Goal: Transaction & Acquisition: Purchase product/service

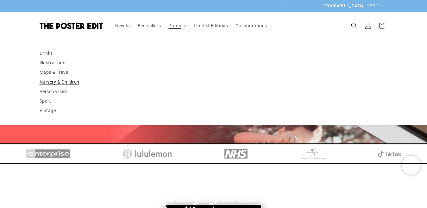
scroll to position [0, 123]
click at [54, 93] on link "Personalised" at bounding box center [214, 91] width 348 height 9
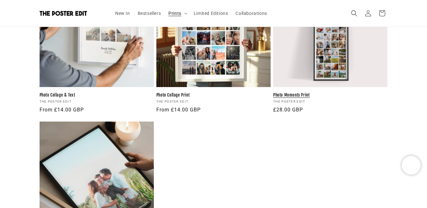
scroll to position [665, 0]
click at [324, 92] on link "Photo Moments Print" at bounding box center [330, 94] width 114 height 5
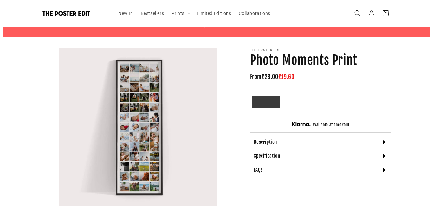
scroll to position [0, 123]
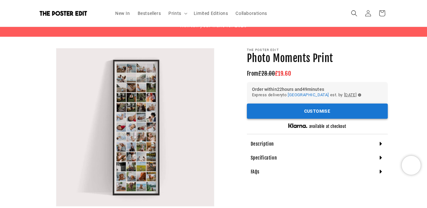
click at [289, 112] on button "Customise" at bounding box center [317, 112] width 141 height 16
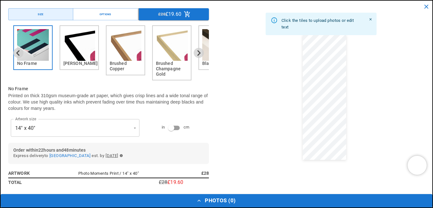
scroll to position [0, 0]
click at [197, 54] on icon "Next slide" at bounding box center [198, 53] width 3 height 6
click at [195, 53] on icon "Next slide" at bounding box center [198, 53] width 6 height 6
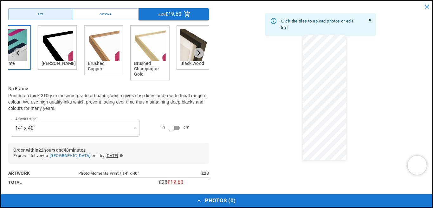
click at [195, 53] on icon "Next slide" at bounding box center [198, 53] width 6 height 6
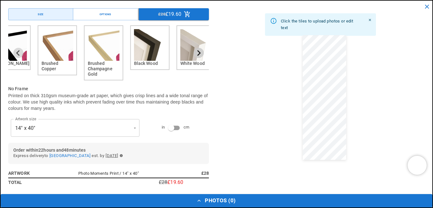
click at [195, 53] on icon "Next slide" at bounding box center [198, 53] width 6 height 6
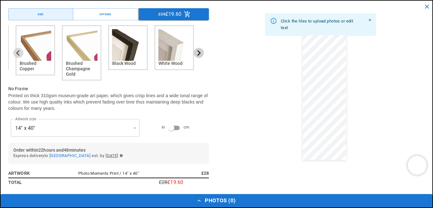
click at [195, 53] on icon "Next slide" at bounding box center [198, 53] width 6 height 6
click at [170, 52] on img "6 of 6" at bounding box center [174, 45] width 32 height 32
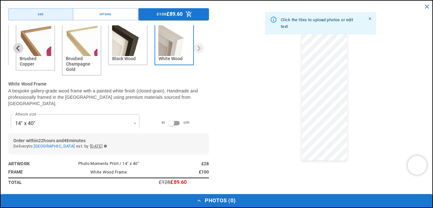
scroll to position [0, 0]
click at [196, 121] on div "in cm" at bounding box center [175, 123] width 62 height 12
click at [184, 117] on div "in cm" at bounding box center [175, 123] width 62 height 12
click at [21, 50] on icon "Previous slide" at bounding box center [18, 48] width 6 height 6
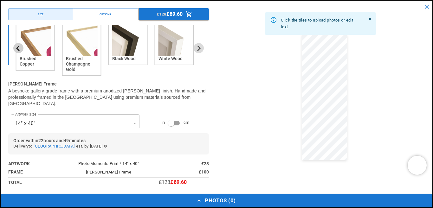
click at [21, 50] on icon "Previous slide" at bounding box center [18, 48] width 6 height 6
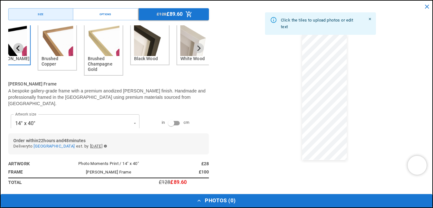
scroll to position [0, 247]
click at [21, 50] on icon "Previous slide" at bounding box center [18, 48] width 6 height 6
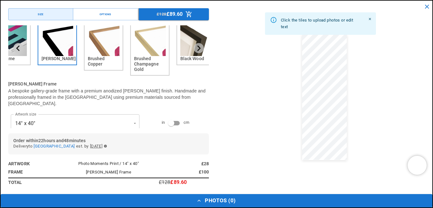
click at [21, 50] on icon "Previous slide" at bounding box center [18, 48] width 6 height 6
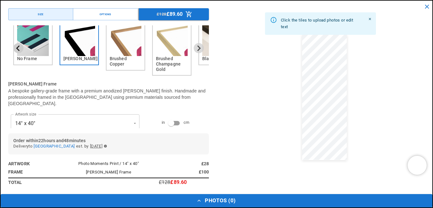
click at [21, 50] on icon "Previous slide" at bounding box center [18, 48] width 6 height 6
click at [33, 45] on img "1 of 6" at bounding box center [33, 40] width 32 height 32
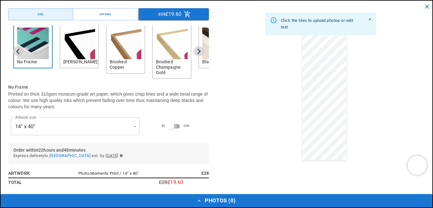
scroll to position [0, 0]
click at [185, 127] on div "in cm" at bounding box center [175, 126] width 62 height 12
type input "**********"
click at [113, 11] on button "Options" at bounding box center [105, 14] width 65 height 12
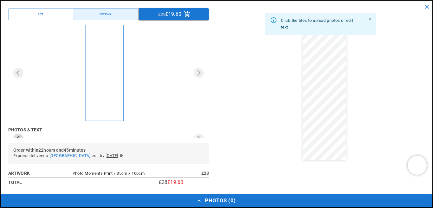
scroll to position [38, 0]
click at [43, 12] on button "Size" at bounding box center [40, 14] width 65 height 12
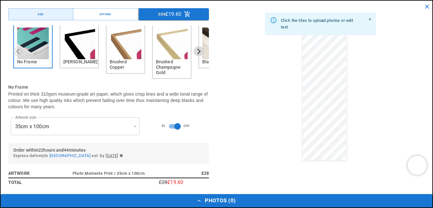
scroll to position [0, 0]
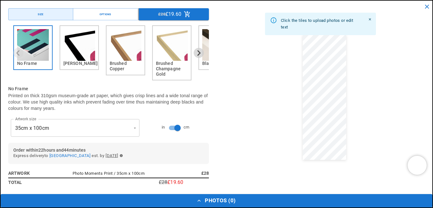
click at [370, 20] on icon "Close" at bounding box center [369, 19] width 2 height 2
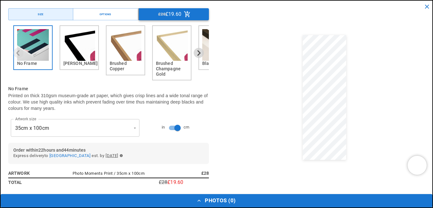
scroll to position [0, 123]
